Goal: Task Accomplishment & Management: Complete application form

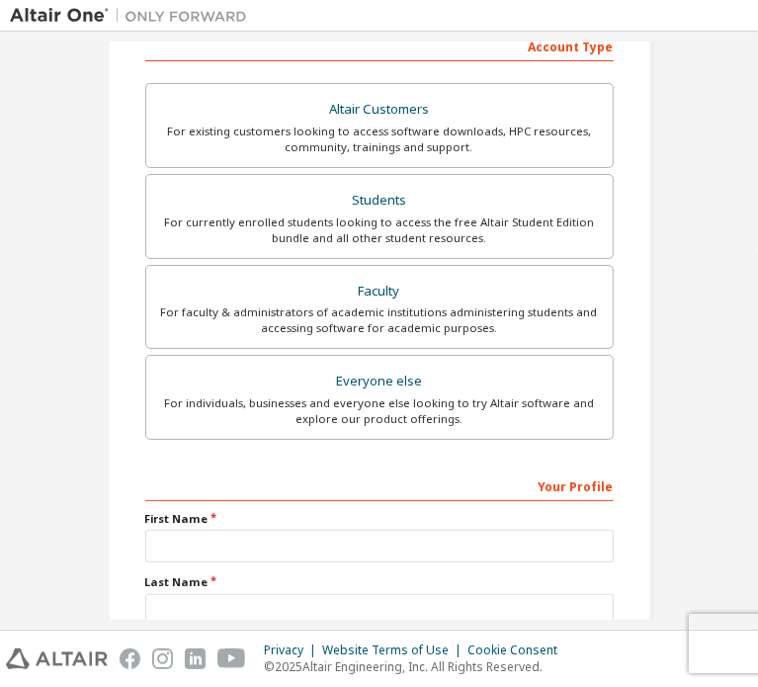
scroll to position [198, 0]
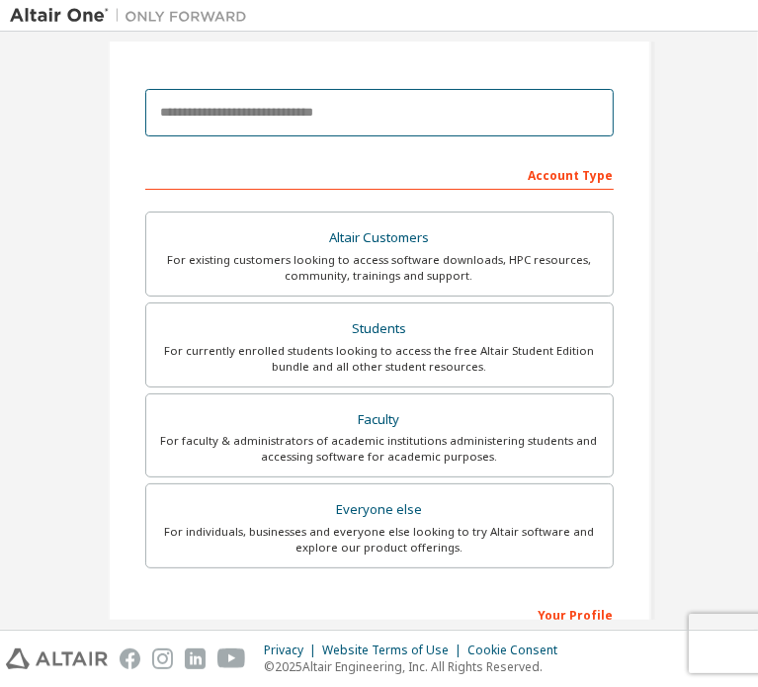
click at [224, 126] on input "email" at bounding box center [379, 112] width 469 height 47
type input "*"
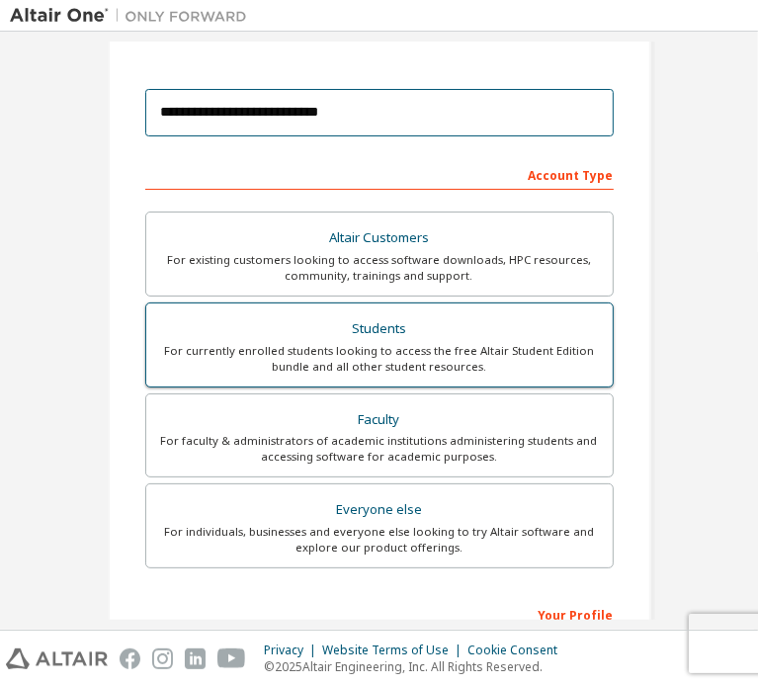
type input "**********"
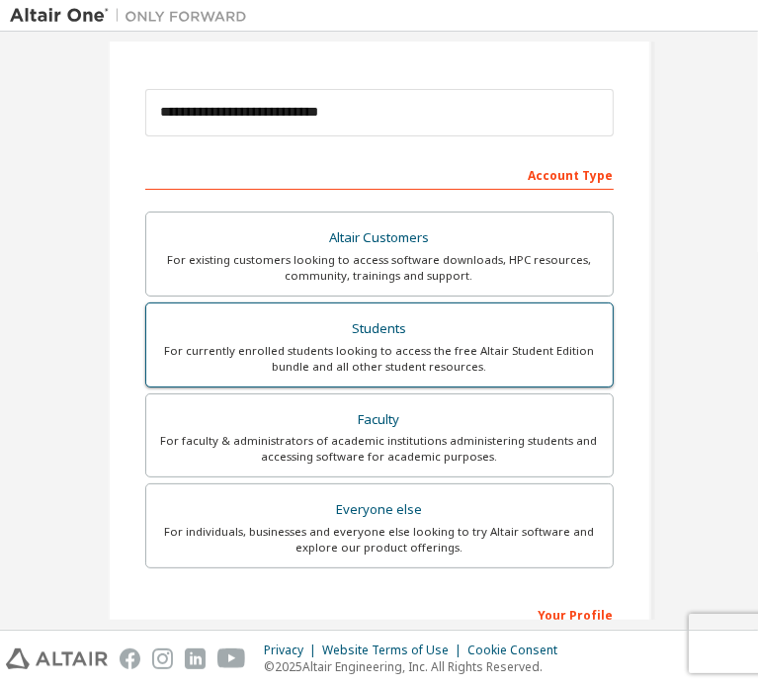
click at [294, 327] on div "Students" at bounding box center [379, 329] width 443 height 28
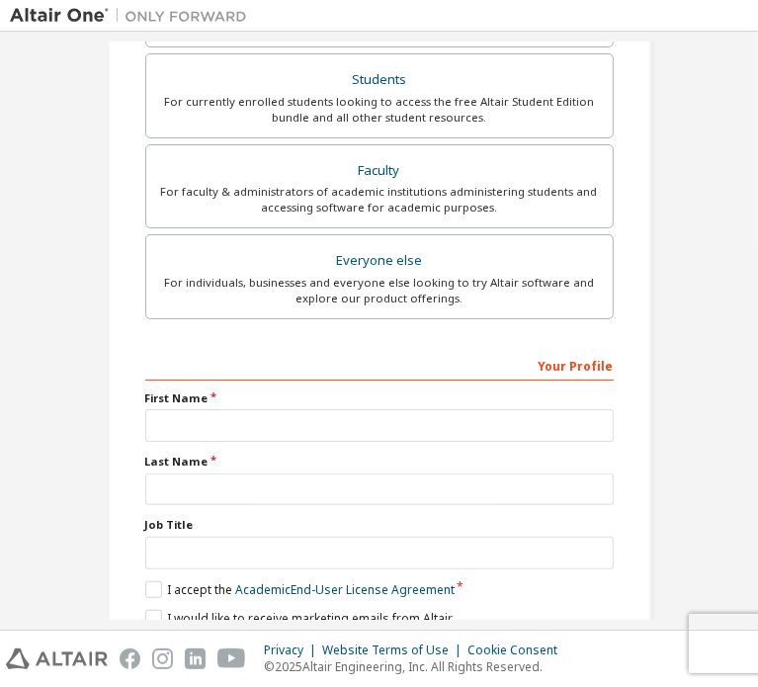
scroll to position [464, 0]
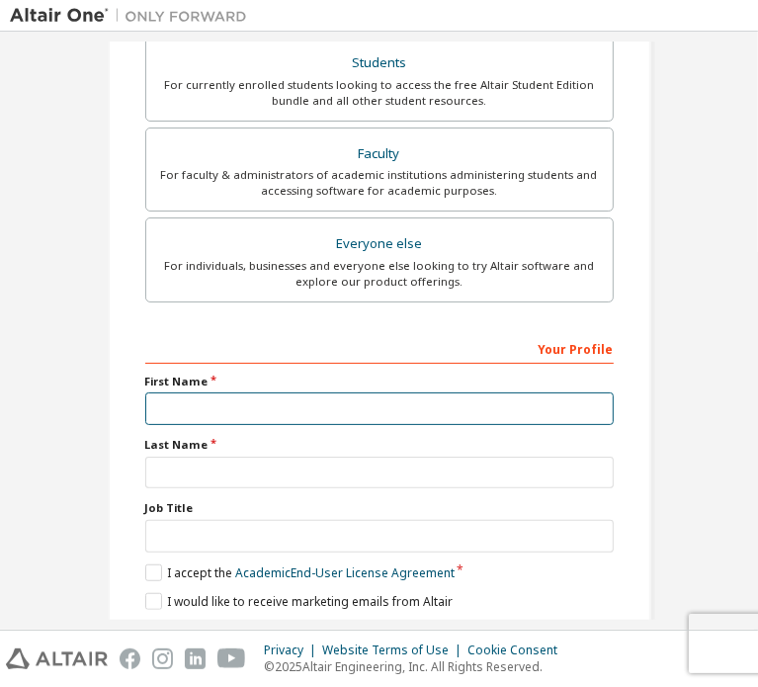
click at [204, 402] on input "text" at bounding box center [379, 409] width 469 height 33
type input "*"
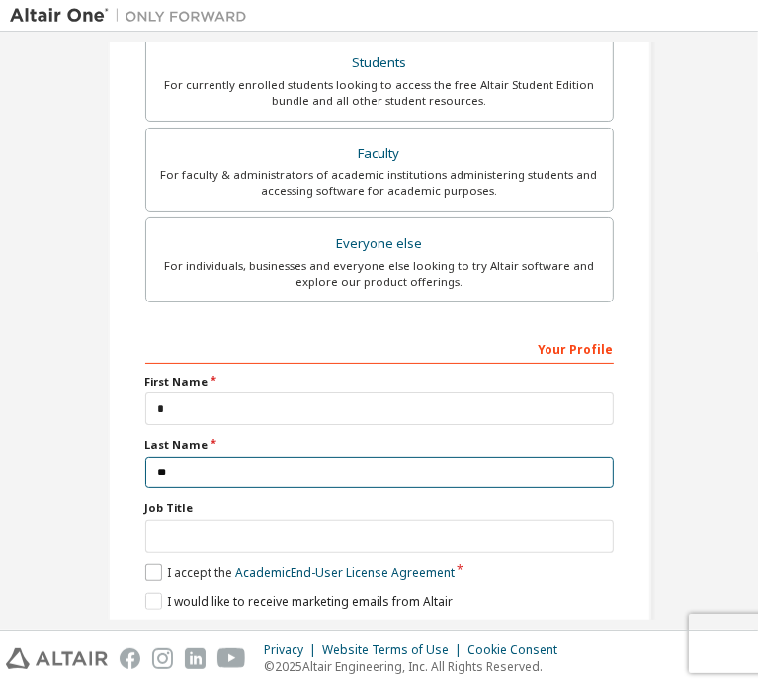
type input "**"
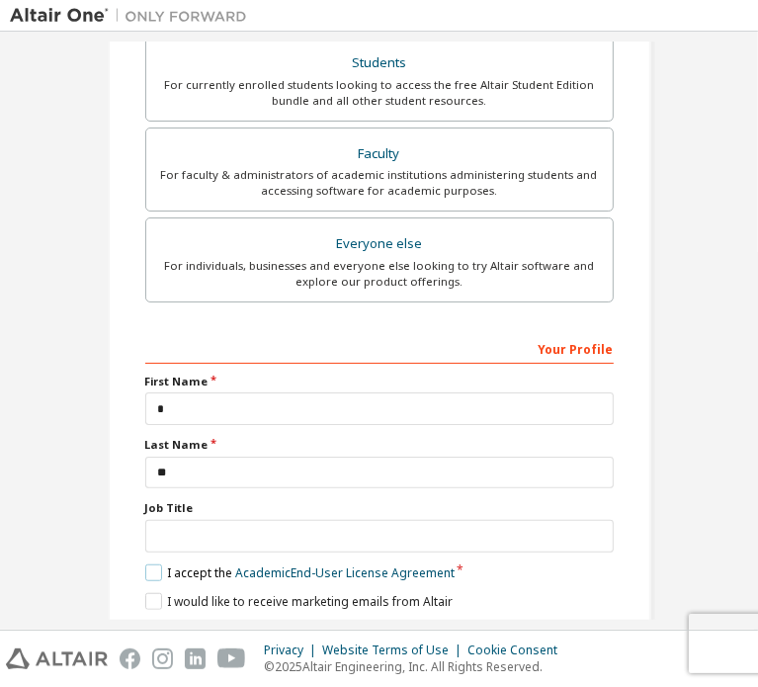
click at [152, 565] on label "I accept the Academic End-User License Agreement" at bounding box center [299, 573] width 309 height 17
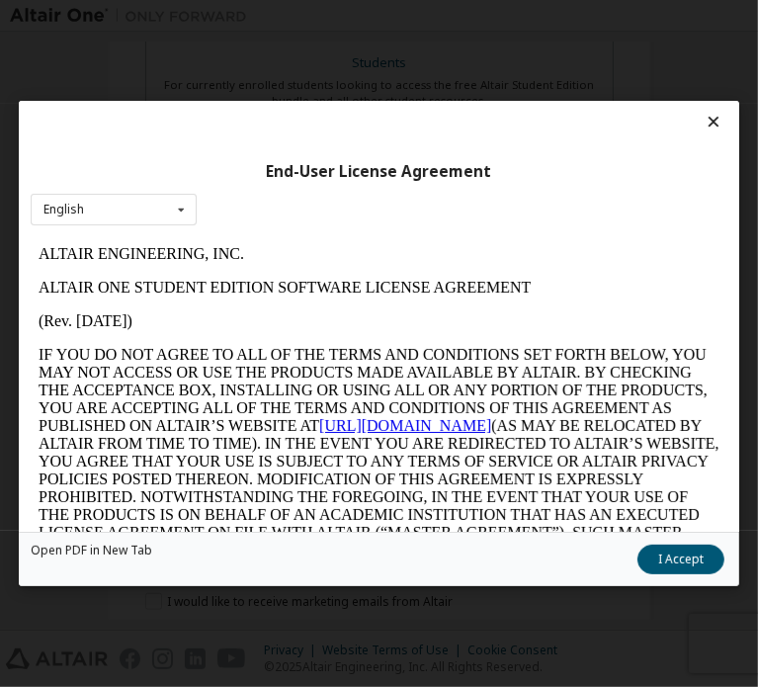
scroll to position [0, 0]
click at [638, 549] on button "I Accept" at bounding box center [681, 560] width 87 height 30
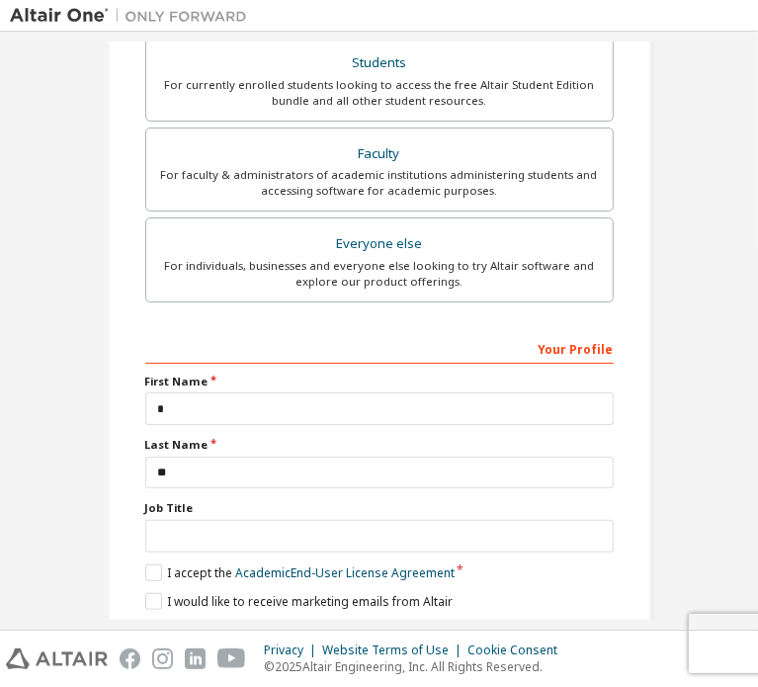
click at [407, 622] on button "Next" at bounding box center [378, 637] width 104 height 30
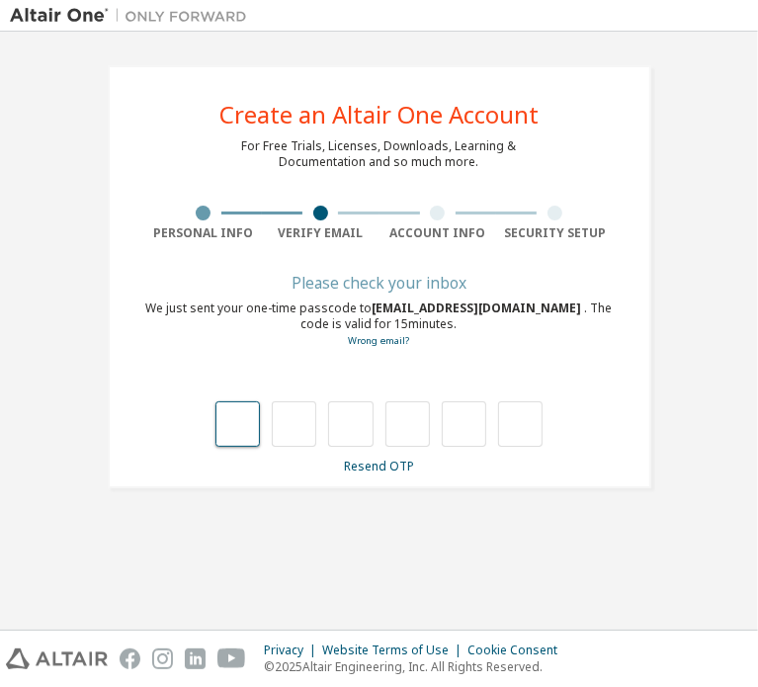
click at [237, 419] on input "text" at bounding box center [238, 423] width 44 height 45
type input "*"
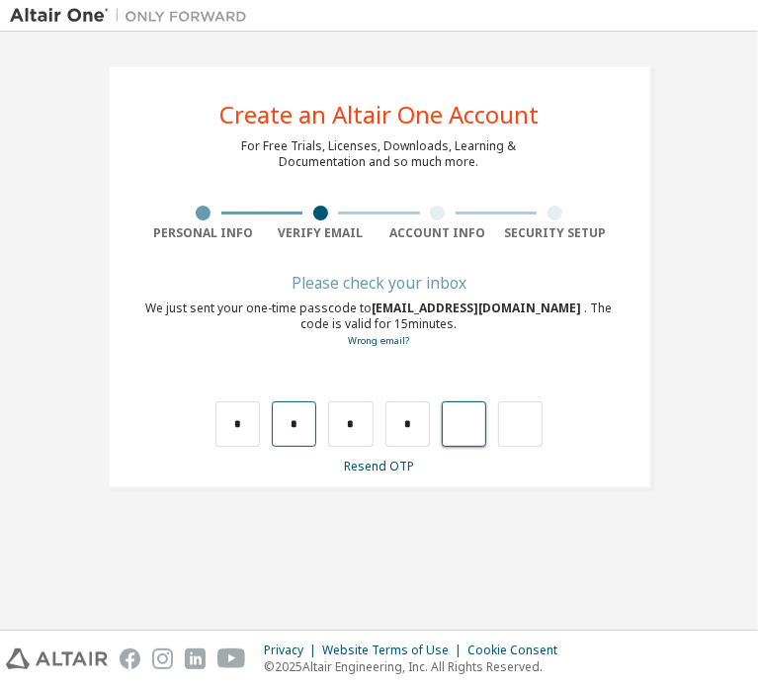
type input "*"
